Goal: Task Accomplishment & Management: Complete application form

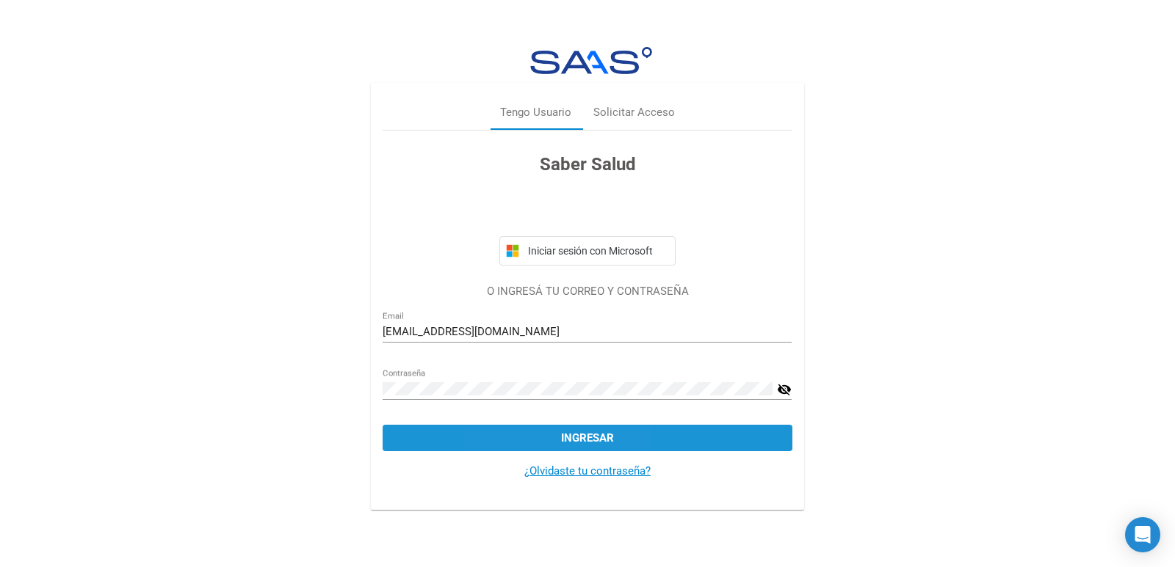
click at [534, 438] on button "Ingresar" at bounding box center [586, 438] width 409 height 26
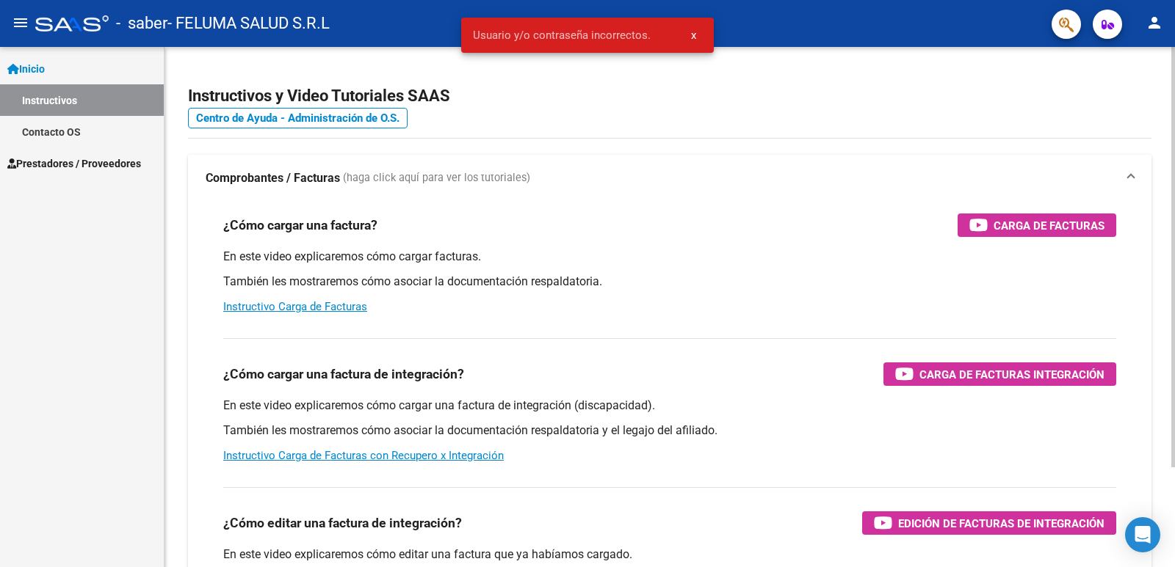
click at [702, 156] on mat-expansion-panel-header "Comprobantes / Facturas (haga click aquí para ver los tutoriales)" at bounding box center [669, 178] width 963 height 47
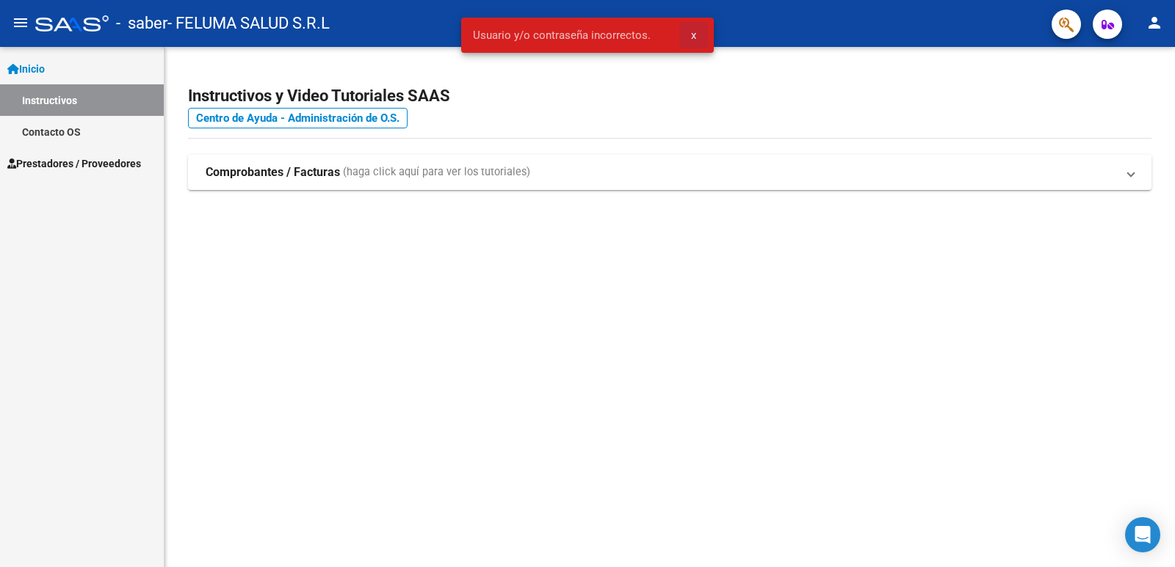
click at [691, 36] on span "x" at bounding box center [693, 35] width 5 height 13
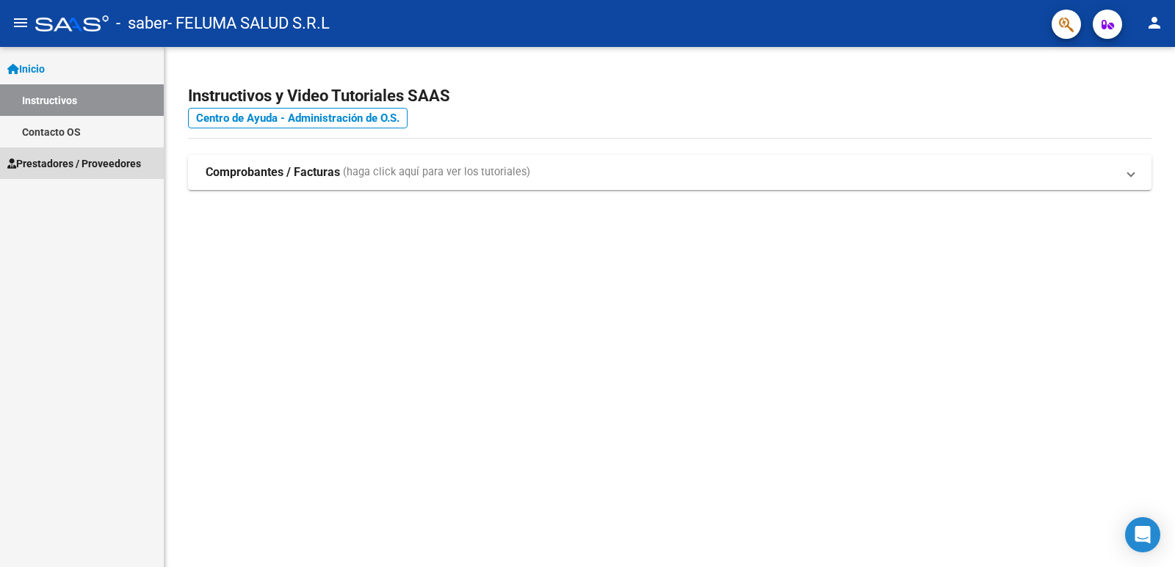
click at [108, 161] on span "Prestadores / Proveedores" at bounding box center [74, 164] width 134 height 16
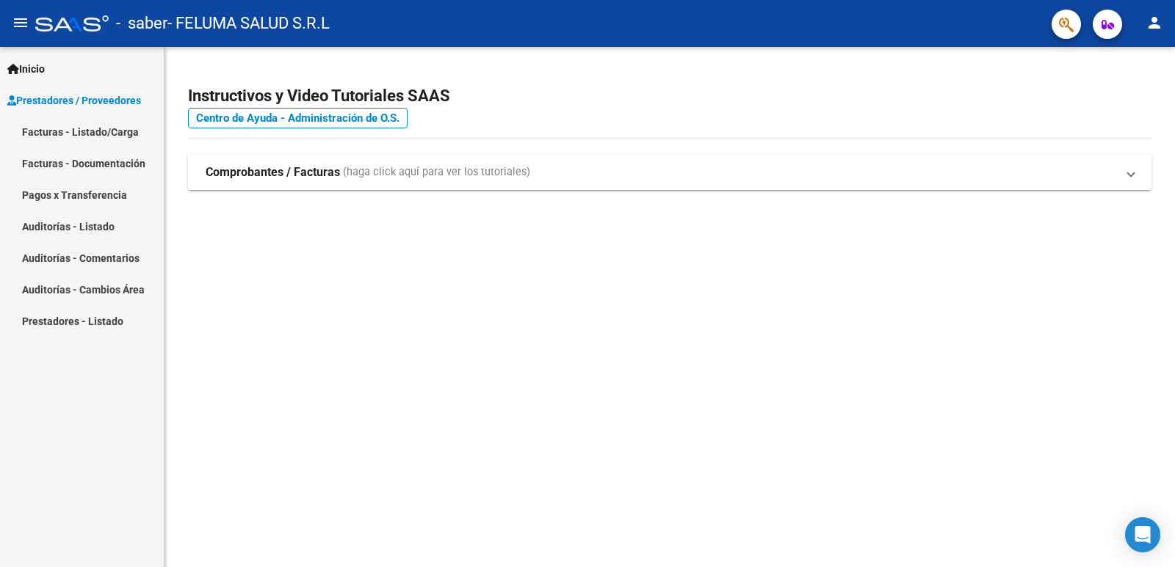
click at [110, 119] on link "Facturas - Listado/Carga" at bounding box center [82, 132] width 164 height 32
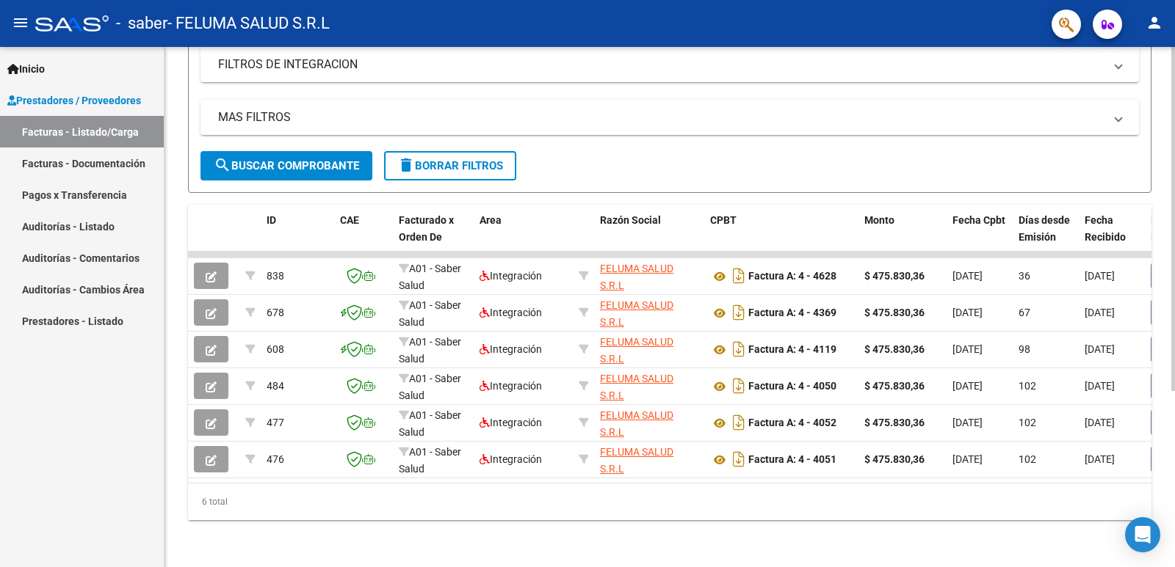
scroll to position [266, 0]
click at [1174, 321] on div at bounding box center [1173, 395] width 4 height 344
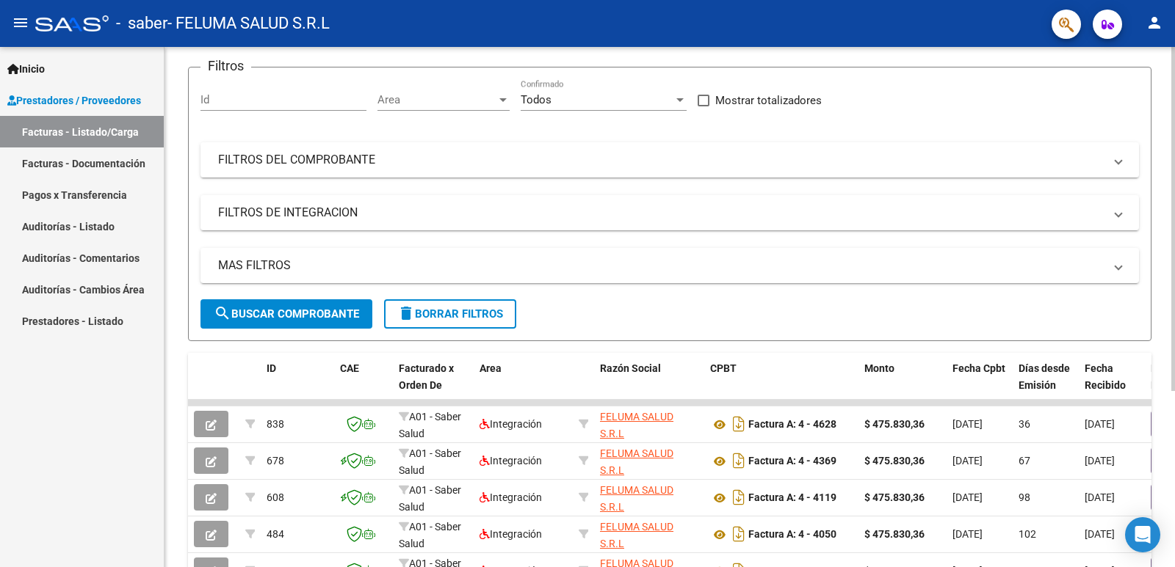
scroll to position [106, 0]
click at [1174, 154] on div at bounding box center [1173, 292] width 4 height 344
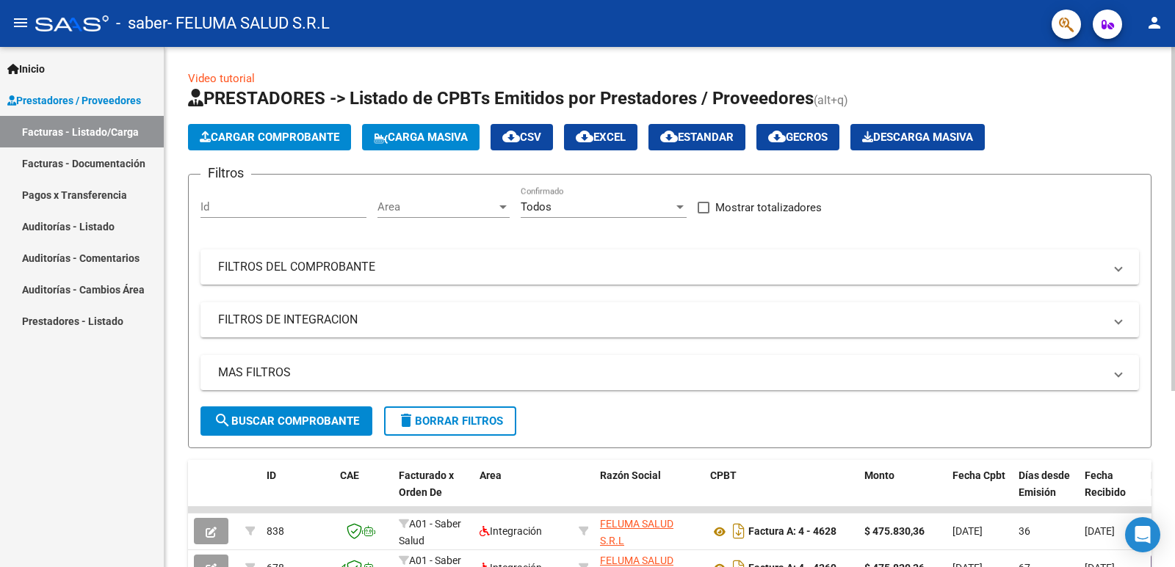
click at [1174, 47] on div at bounding box center [1173, 219] width 4 height 344
click at [309, 148] on button "Cargar Comprobante" at bounding box center [269, 137] width 163 height 26
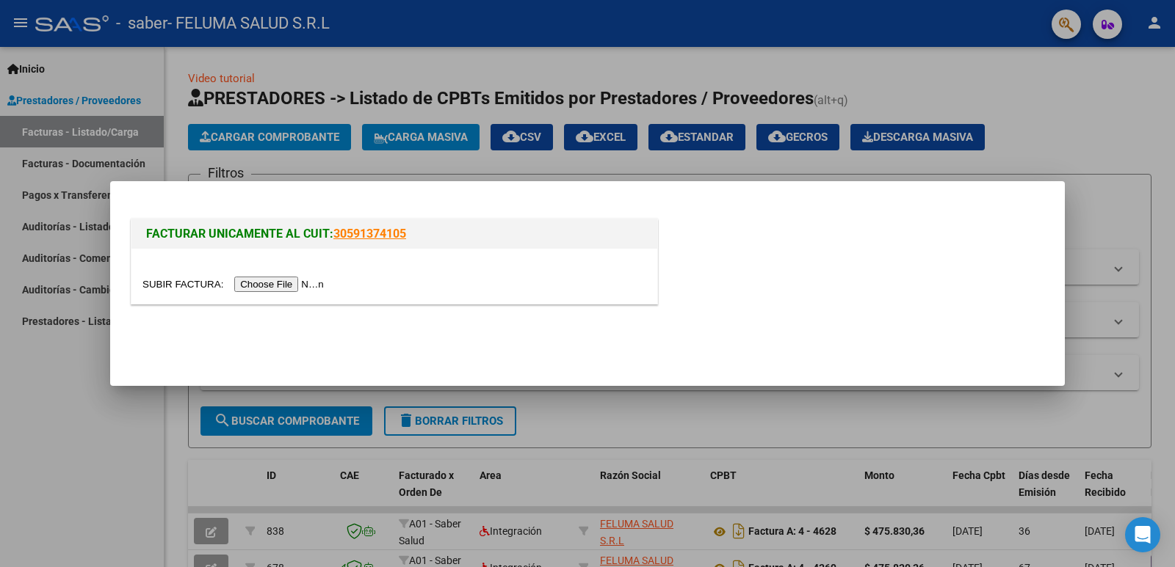
click at [312, 288] on input "file" at bounding box center [235, 284] width 186 height 15
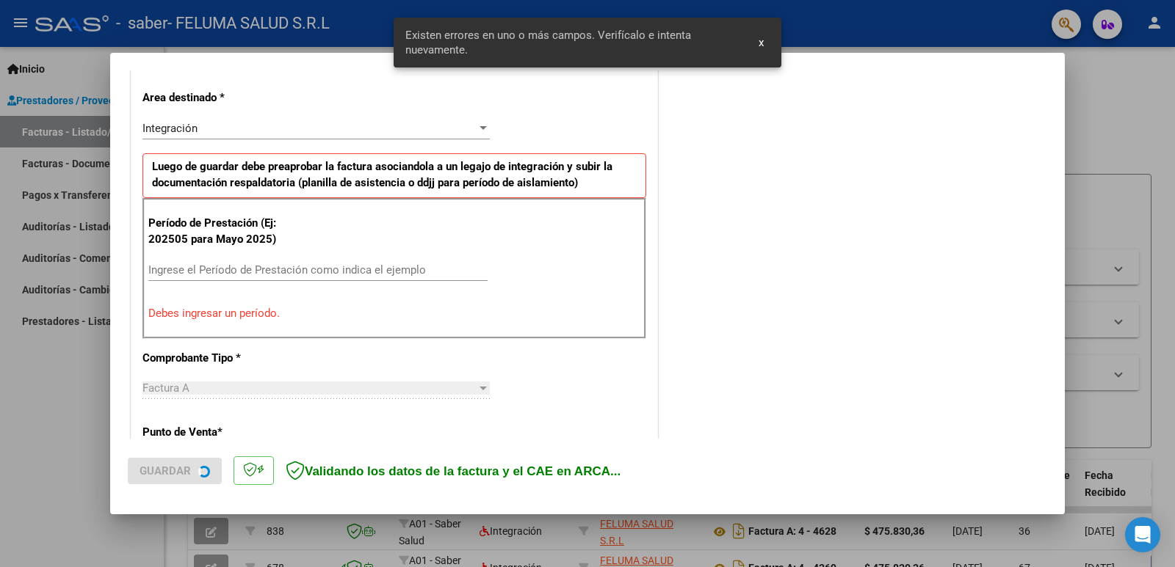
scroll to position [327, 0]
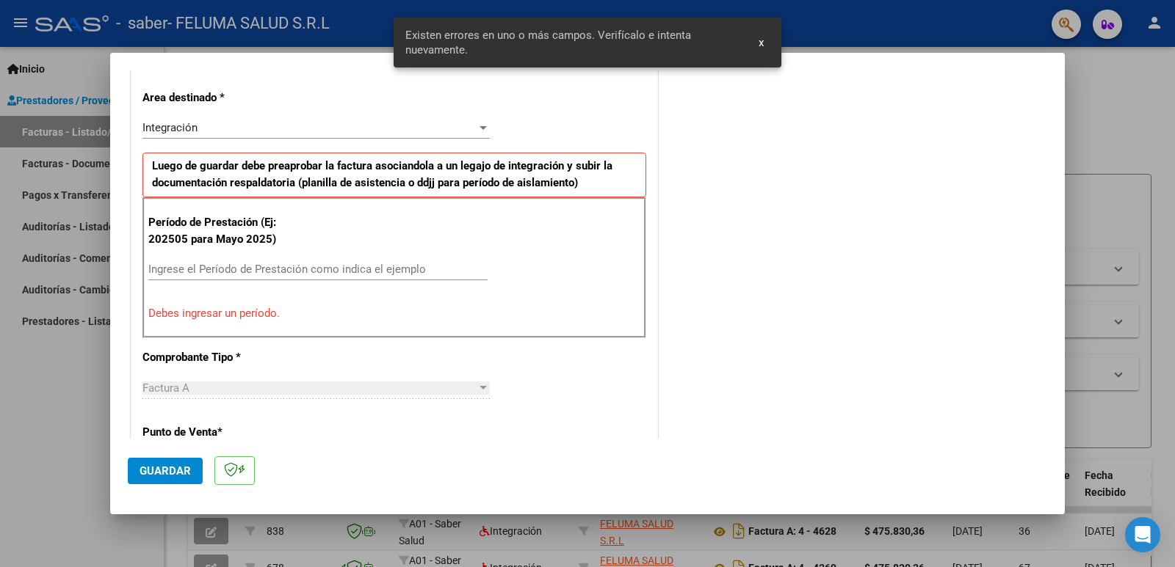
click at [286, 275] on input "Ingrese el Período de Prestación como indica el ejemplo" at bounding box center [317, 269] width 339 height 13
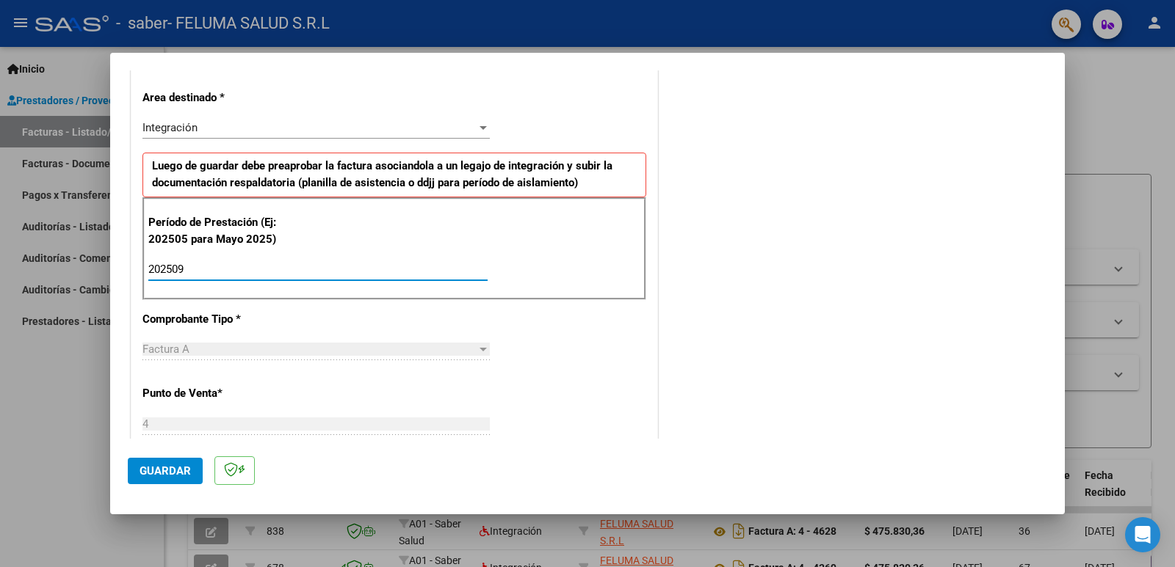
type input "202509"
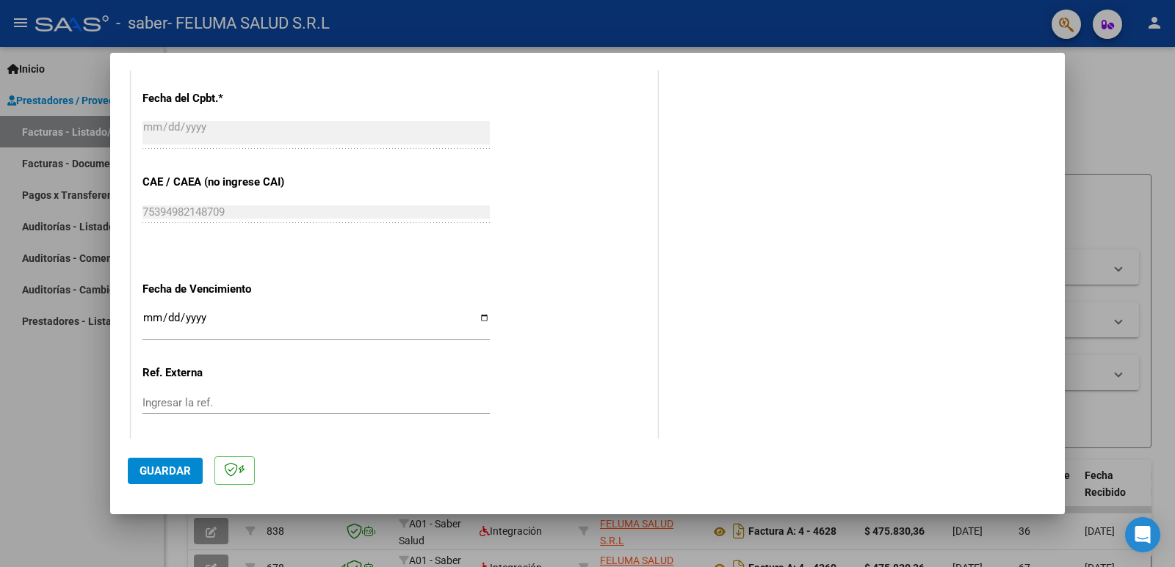
scroll to position [923, 0]
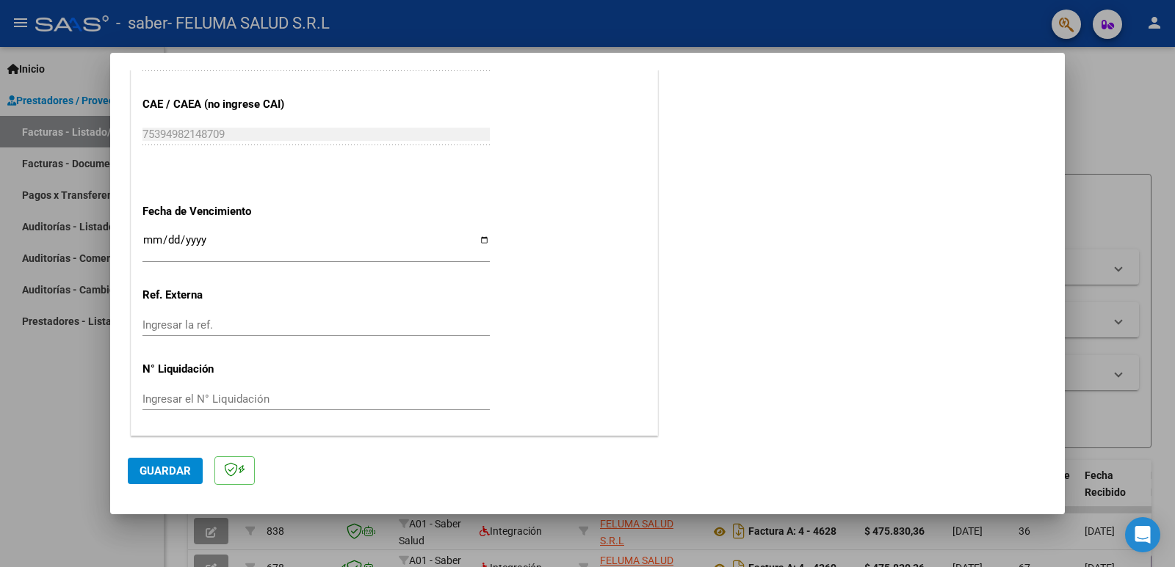
click at [481, 242] on input "Ingresar la fecha" at bounding box center [315, 245] width 347 height 23
type input "[DATE]"
click at [146, 465] on span "Guardar" at bounding box center [164, 471] width 51 height 13
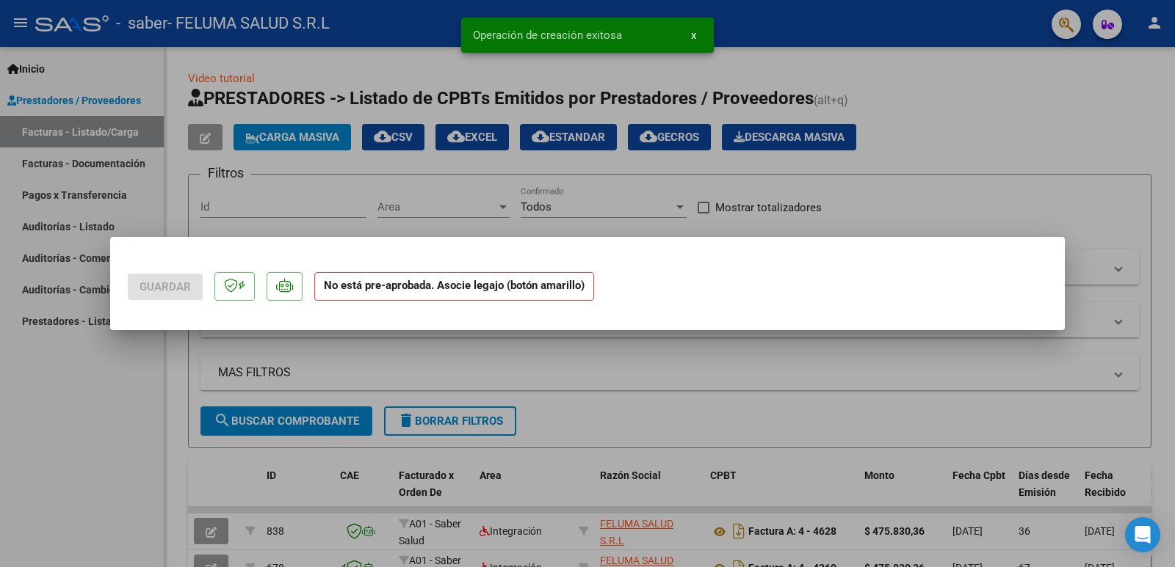
scroll to position [0, 0]
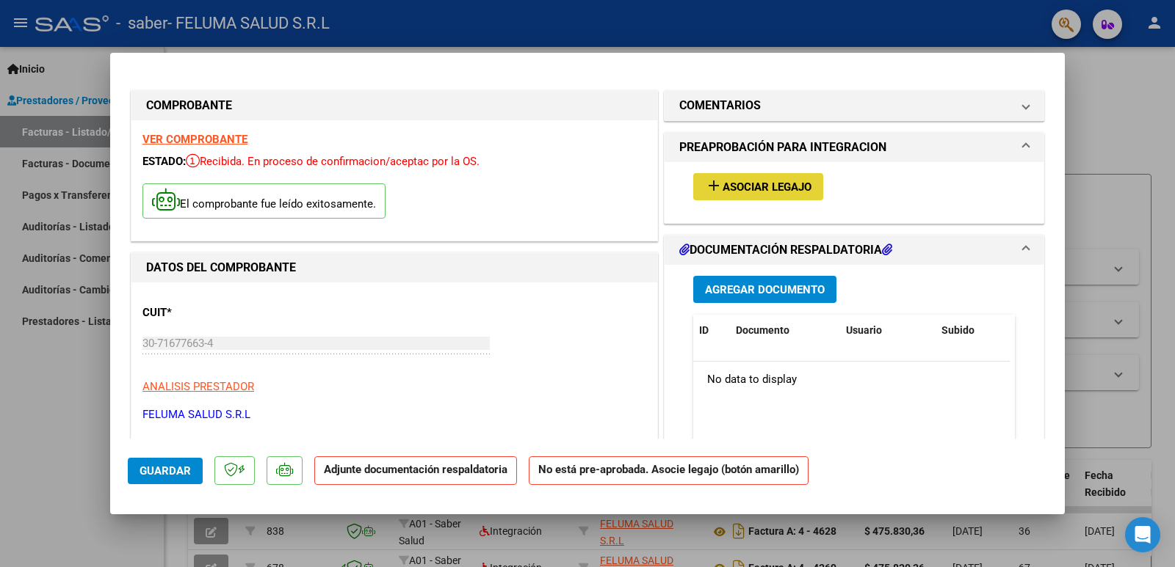
click at [774, 190] on span "Asociar Legajo" at bounding box center [766, 187] width 89 height 13
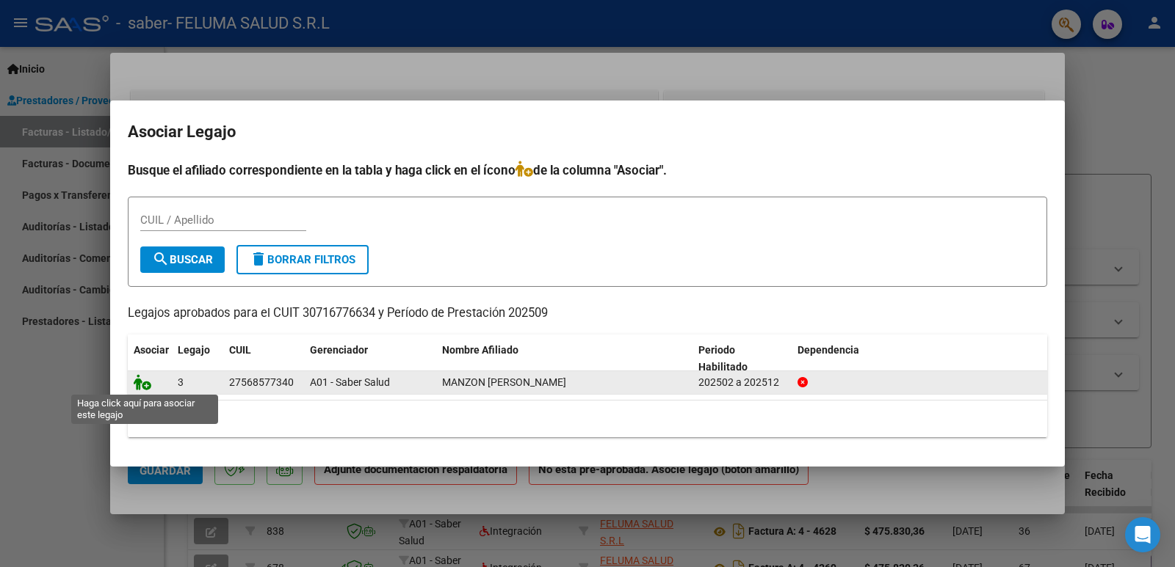
click at [140, 388] on icon at bounding box center [143, 382] width 18 height 16
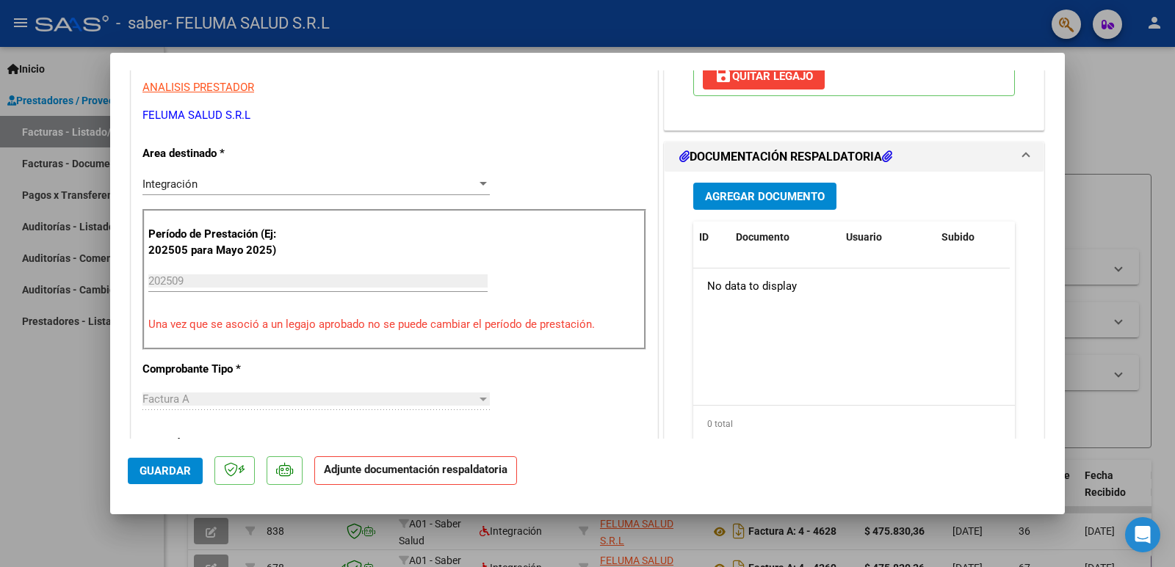
scroll to position [319, 0]
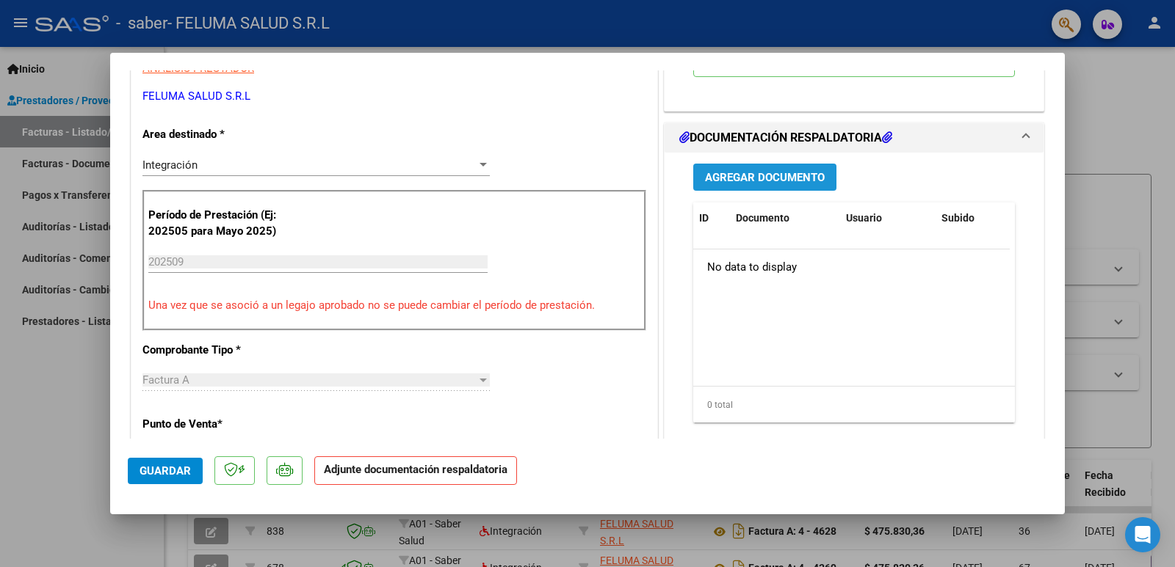
click at [736, 168] on button "Agregar Documento" at bounding box center [764, 177] width 143 height 27
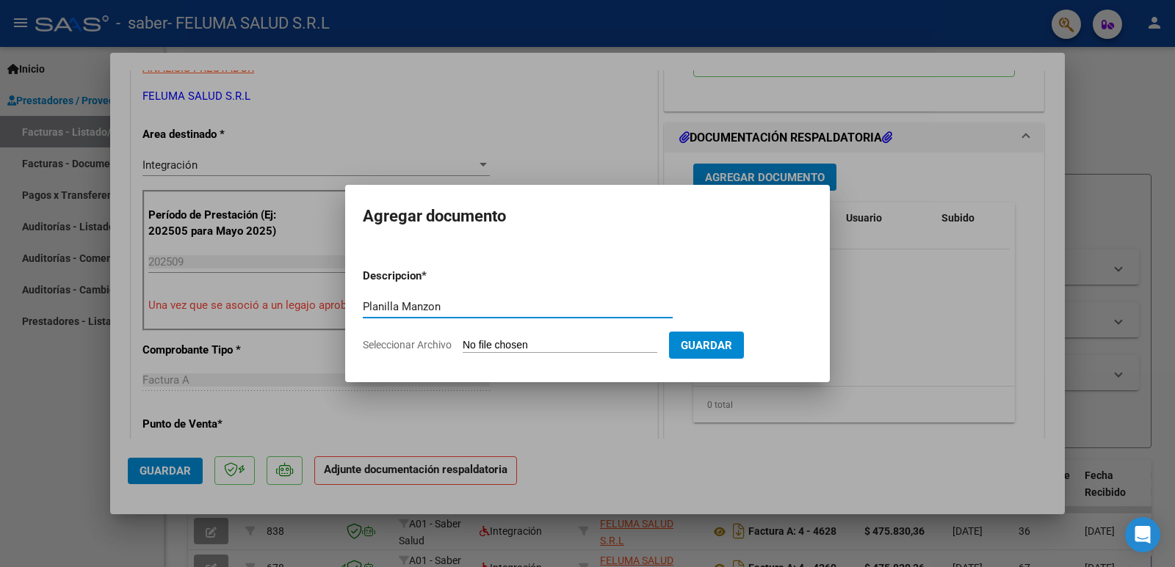
type input "Planilla Manzon"
click at [601, 344] on input "Seleccionar Archivo" at bounding box center [559, 346] width 195 height 14
type input "C:\fakepath\Planilla Manzon.pdf"
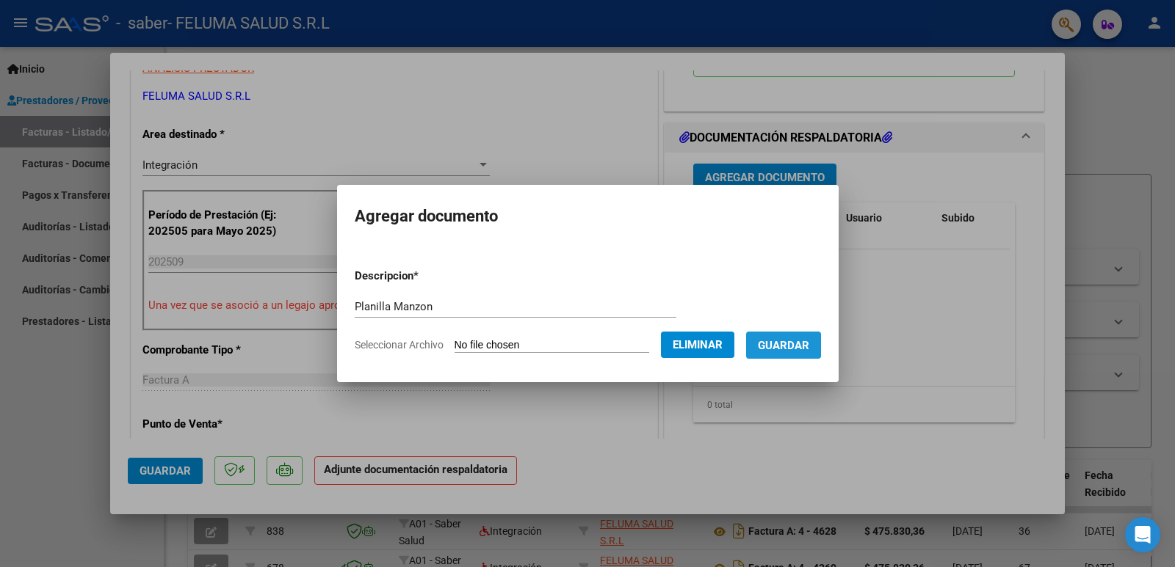
click at [805, 336] on button "Guardar" at bounding box center [783, 345] width 75 height 27
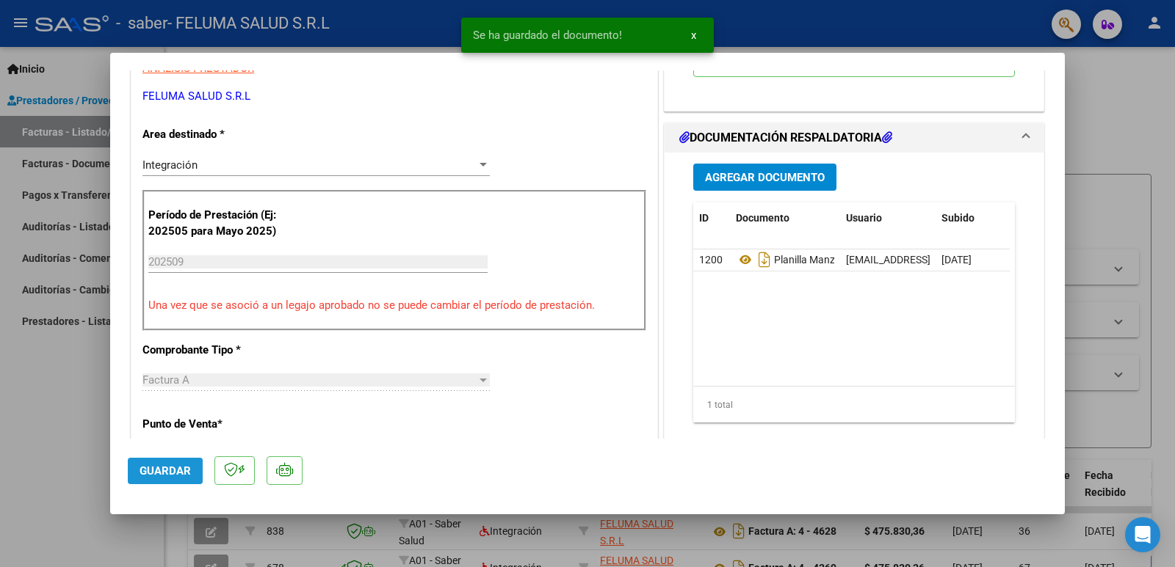
click at [160, 476] on span "Guardar" at bounding box center [164, 471] width 51 height 13
click at [52, 408] on div at bounding box center [587, 283] width 1175 height 567
type input "$ 0,00"
